Goal: Contribute content: Add original content to the website for others to see

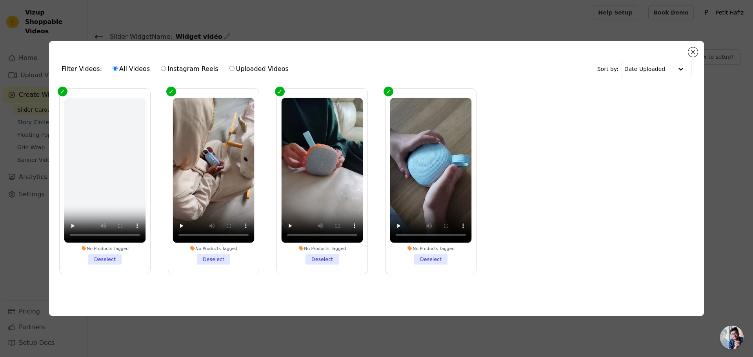
click at [697, 54] on div "Filter Videos: All Videos Instagram Reels Uploaded Videos Sort by: Date Uploaded" at bounding box center [376, 69] width 643 height 31
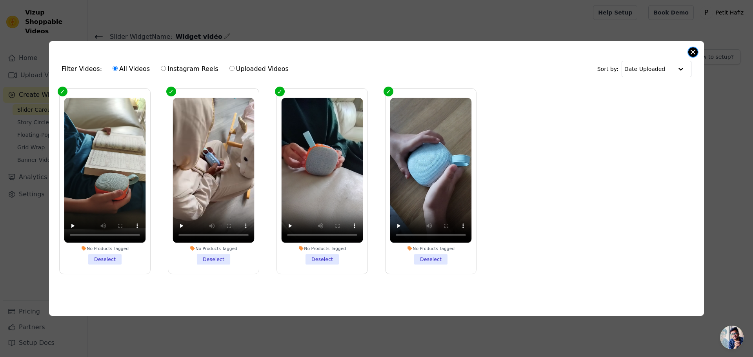
click at [696, 53] on button "Close modal" at bounding box center [693, 51] width 9 height 9
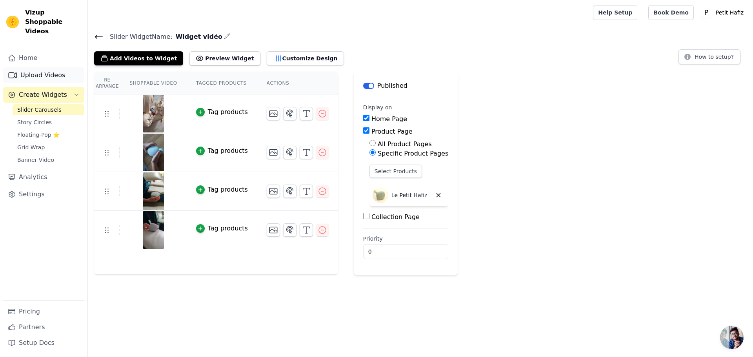
click at [40, 68] on link "Upload Videos" at bounding box center [43, 75] width 81 height 16
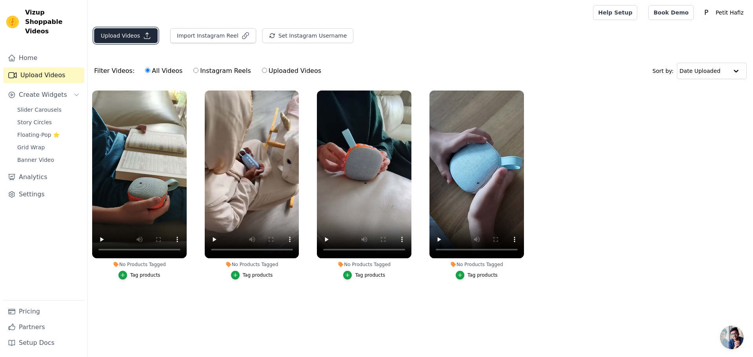
click at [124, 31] on button "Upload Videos" at bounding box center [126, 35] width 64 height 15
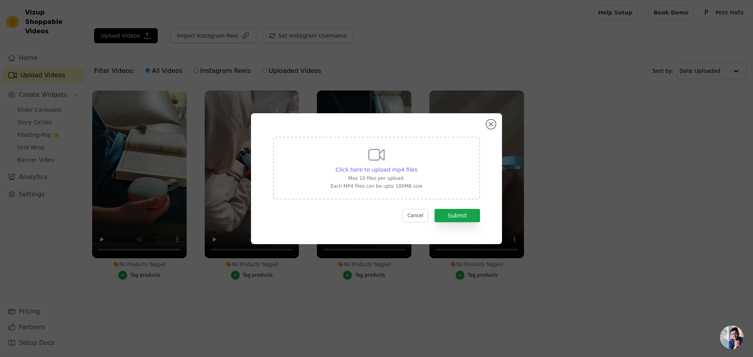
click at [385, 172] on span "Click here to upload mp4 files" at bounding box center [377, 170] width 82 height 6
click at [417, 166] on input "Click here to upload mp4 files Max 10 files per upload. Each MP4 files can be u…" at bounding box center [417, 166] width 0 height 0
type input "C:\fakepath\VID_20250912_220055.mp4"
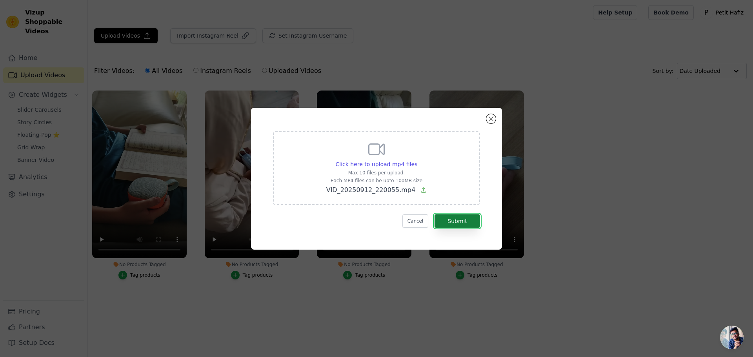
click at [453, 221] on button "Submit" at bounding box center [458, 221] width 46 height 13
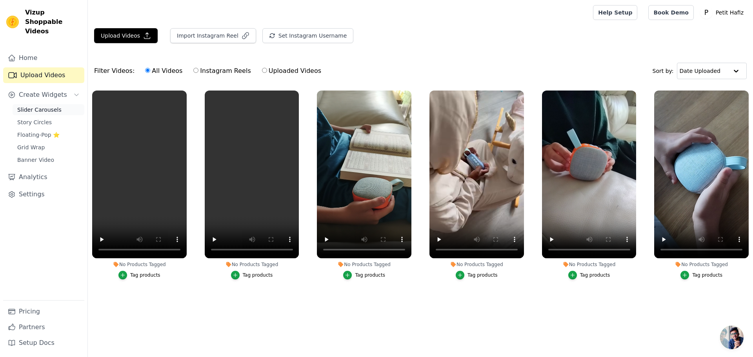
click at [35, 106] on span "Slider Carousels" at bounding box center [39, 110] width 44 height 8
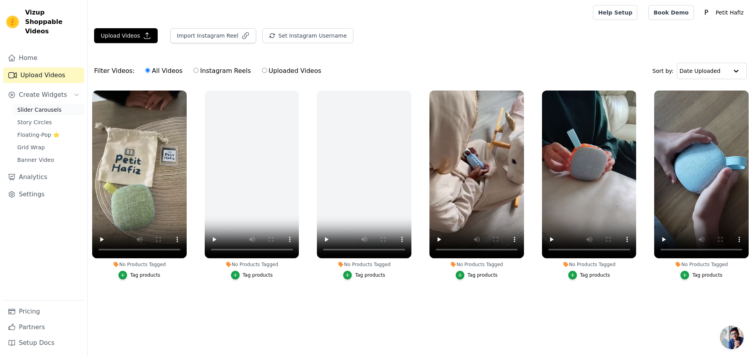
click at [31, 106] on span "Slider Carousels" at bounding box center [39, 110] width 44 height 8
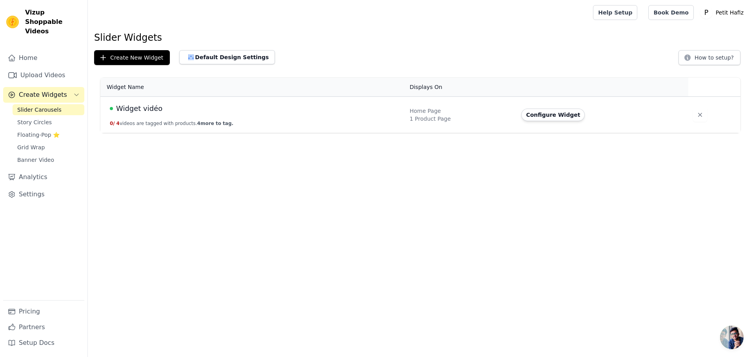
click at [144, 110] on span "Widget vidéo" at bounding box center [139, 108] width 46 height 11
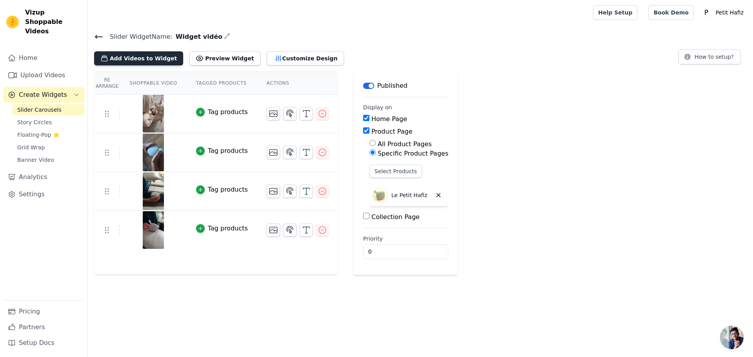
click at [129, 59] on button "Add Videos to Widget" at bounding box center [138, 58] width 89 height 14
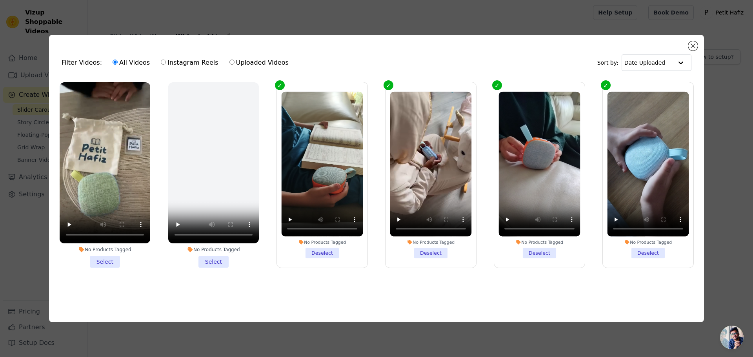
click at [108, 263] on li "No Products Tagged Select" at bounding box center [105, 175] width 91 height 186
click at [0, 0] on input "No Products Tagged Select" at bounding box center [0, 0] width 0 height 0
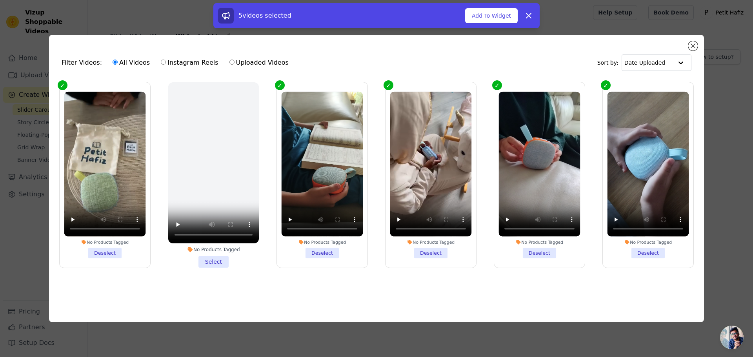
click at [163, 275] on ul "No Products Tagged Deselect No Products Tagged Select No Products Tagged Desele…" at bounding box center [376, 187] width 643 height 219
click at [504, 17] on button "Add To Widget" at bounding box center [491, 15] width 53 height 15
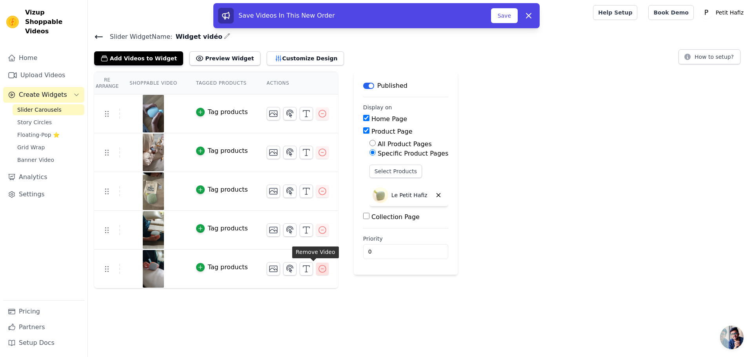
click at [318, 271] on icon "button" at bounding box center [322, 268] width 9 height 9
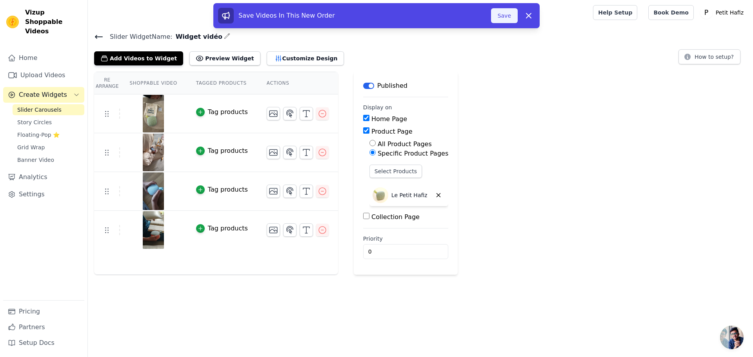
click at [506, 22] on button "Save" at bounding box center [504, 15] width 27 height 15
click at [506, 16] on button "Save" at bounding box center [504, 15] width 27 height 15
